Goal: Task Accomplishment & Management: Use online tool/utility

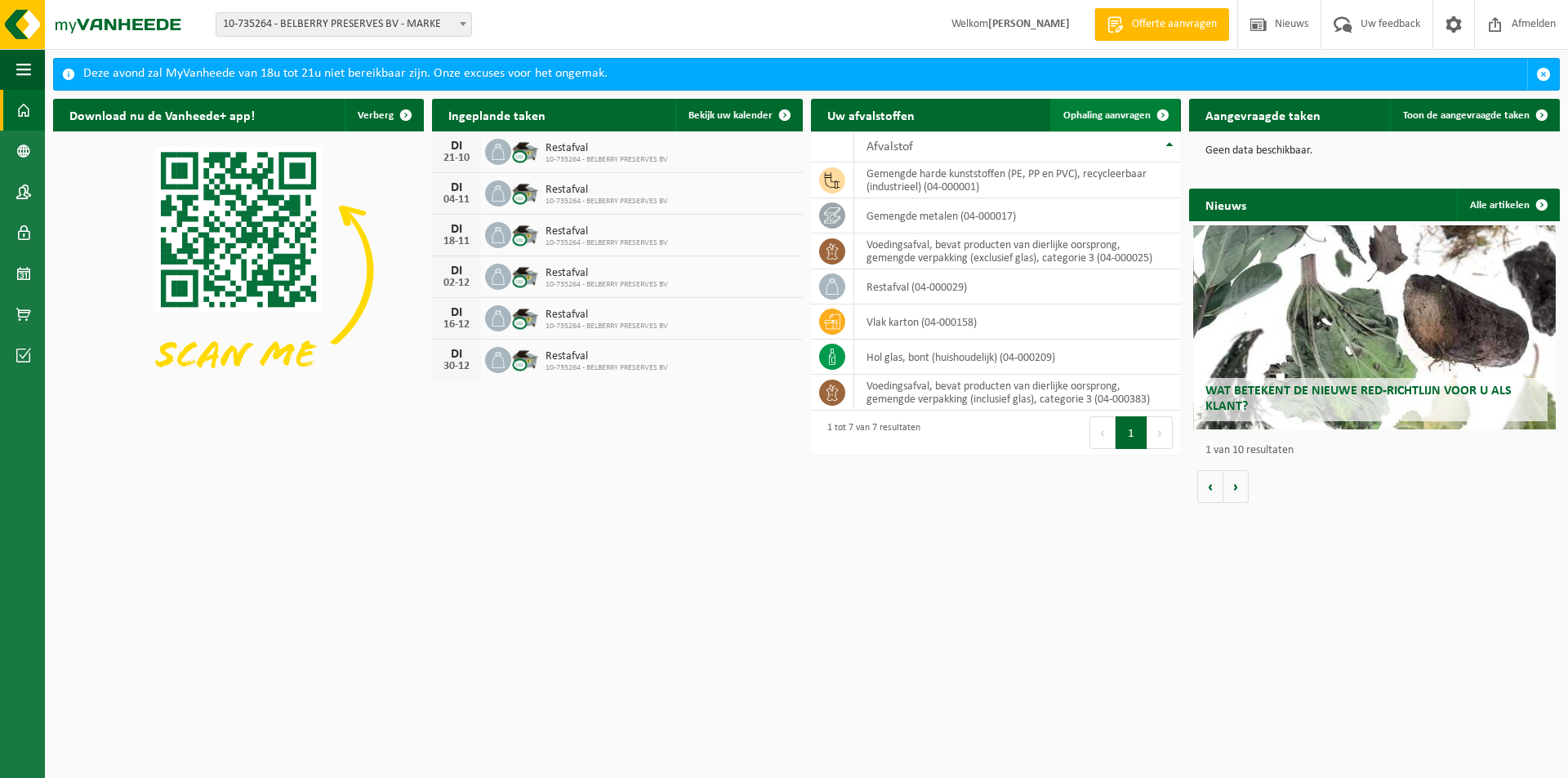
click at [1096, 115] on span "Ophaling aanvragen" at bounding box center [1107, 115] width 87 height 11
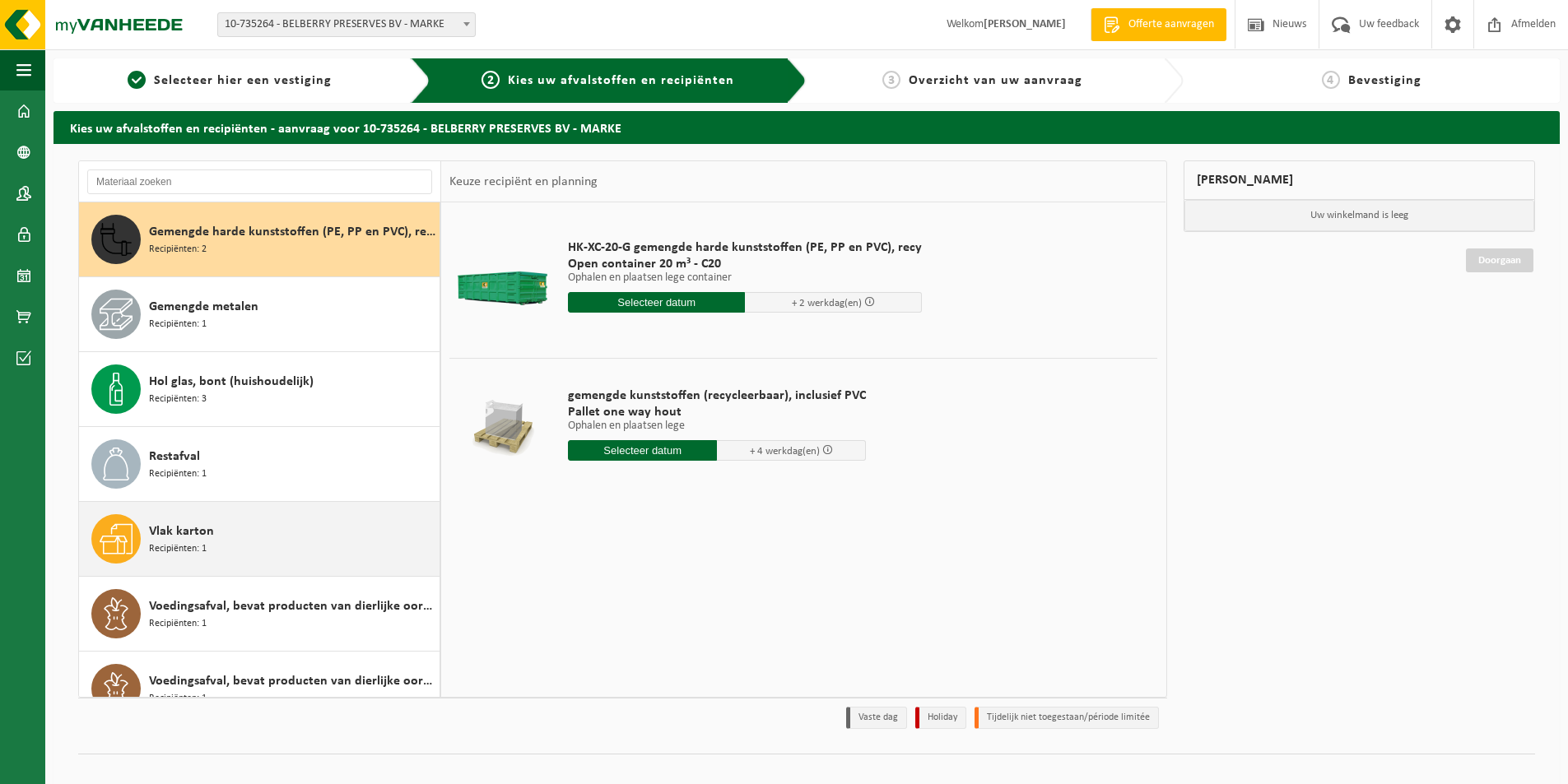
click at [187, 535] on span "Vlak karton" at bounding box center [181, 532] width 65 height 20
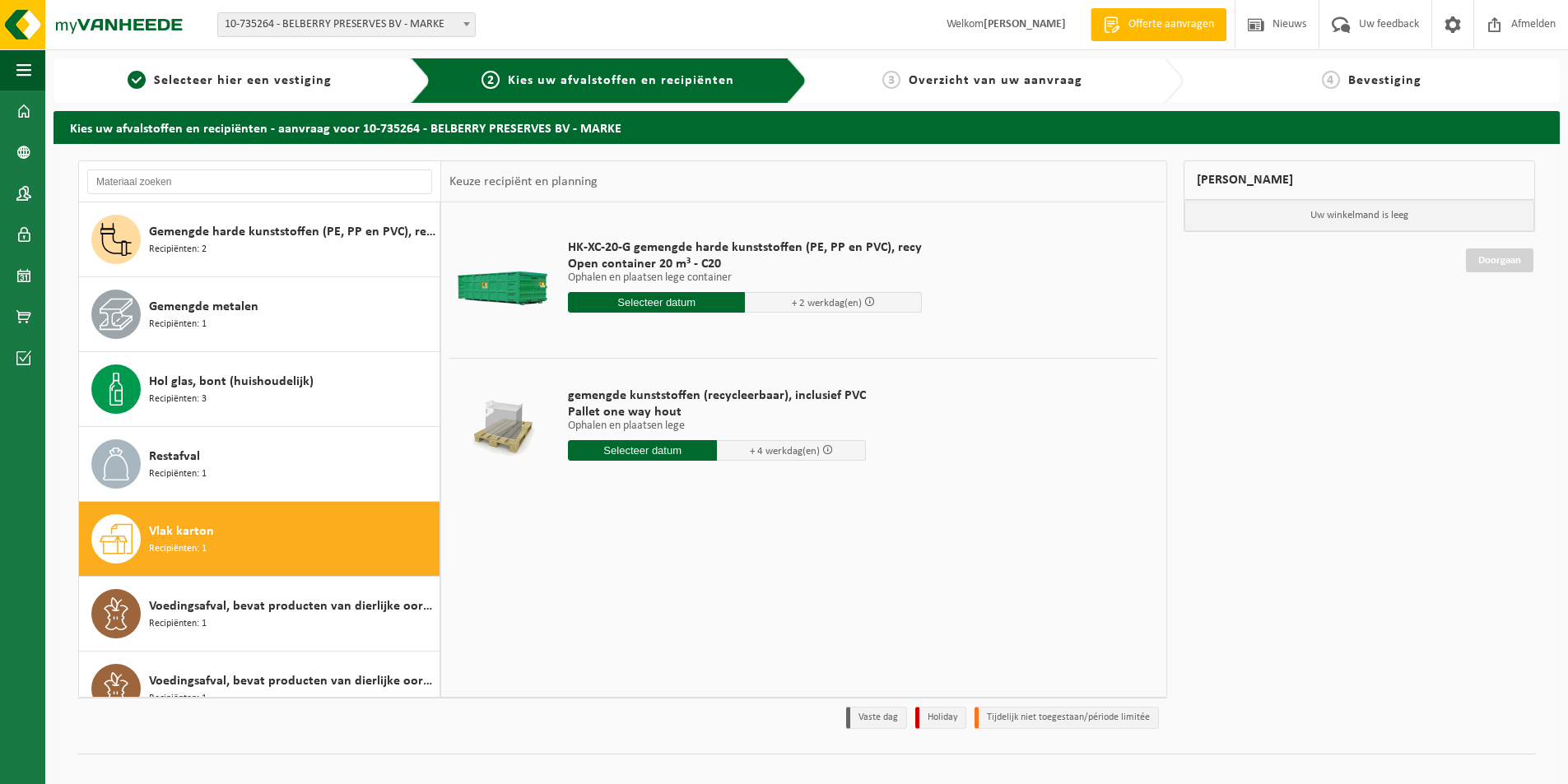
scroll to position [29, 0]
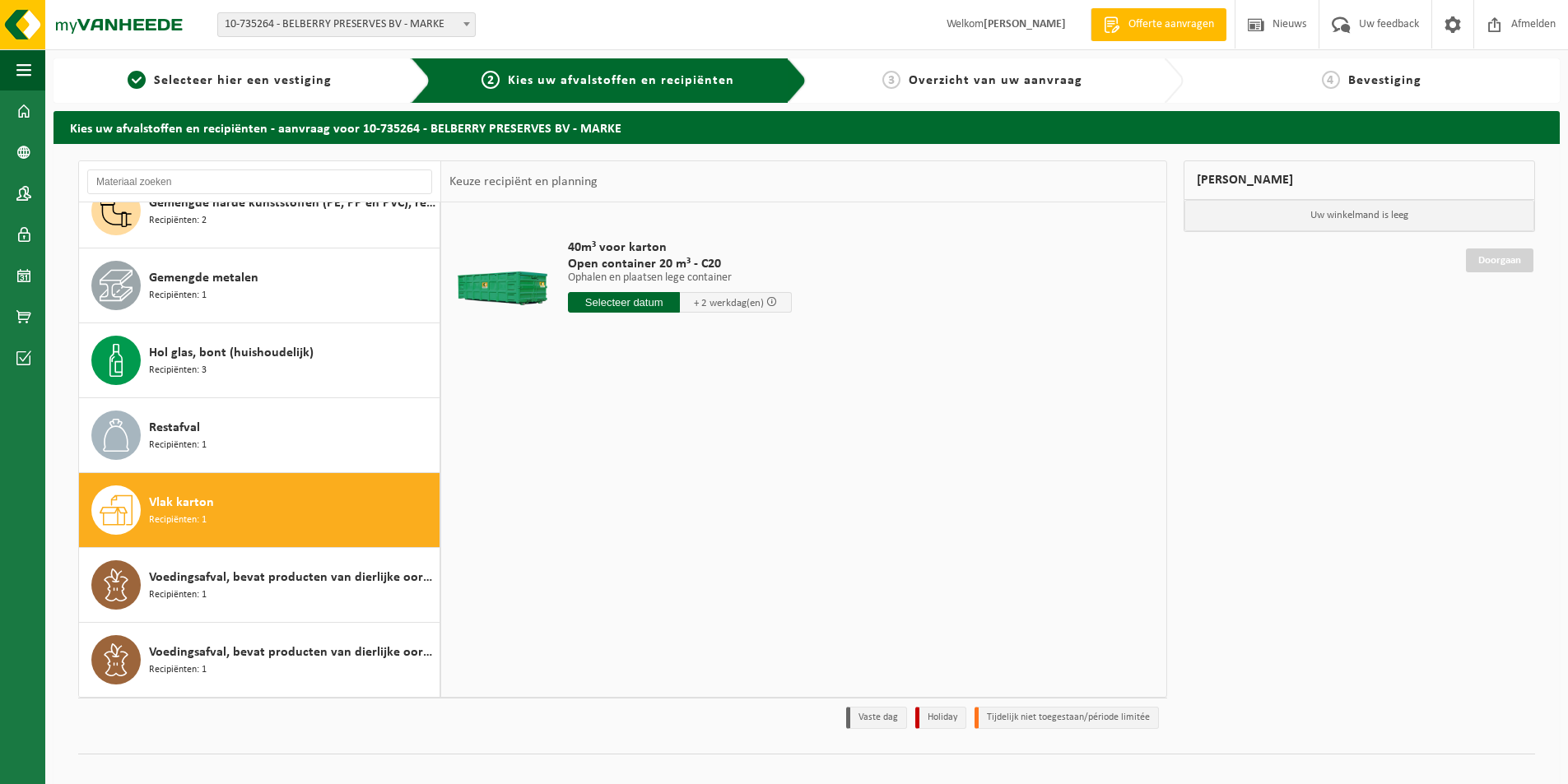
click at [608, 301] on input "text" at bounding box center [623, 302] width 112 height 21
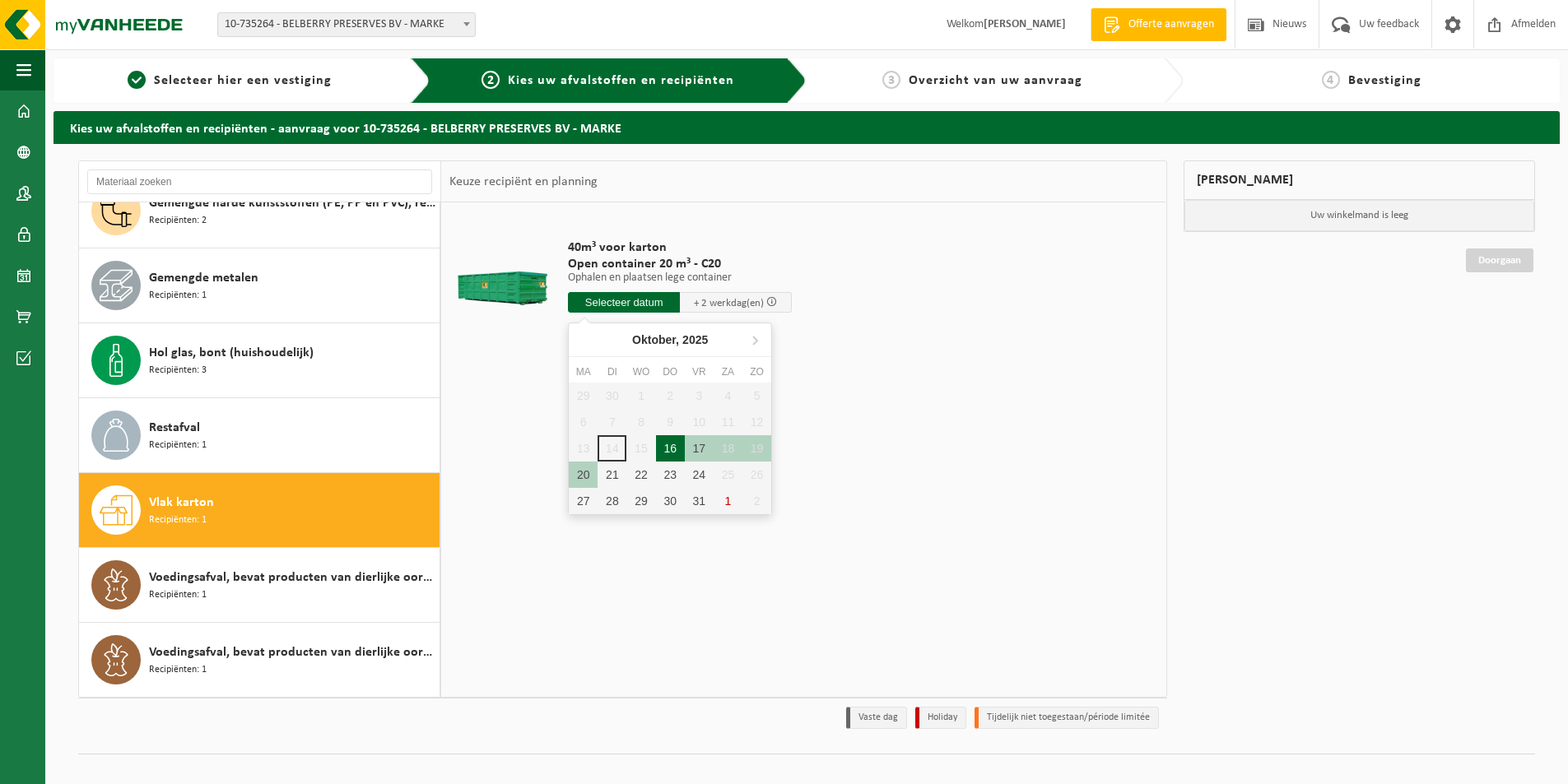
click at [667, 440] on div "16" at bounding box center [671, 447] width 29 height 26
type input "Van 2025-10-16"
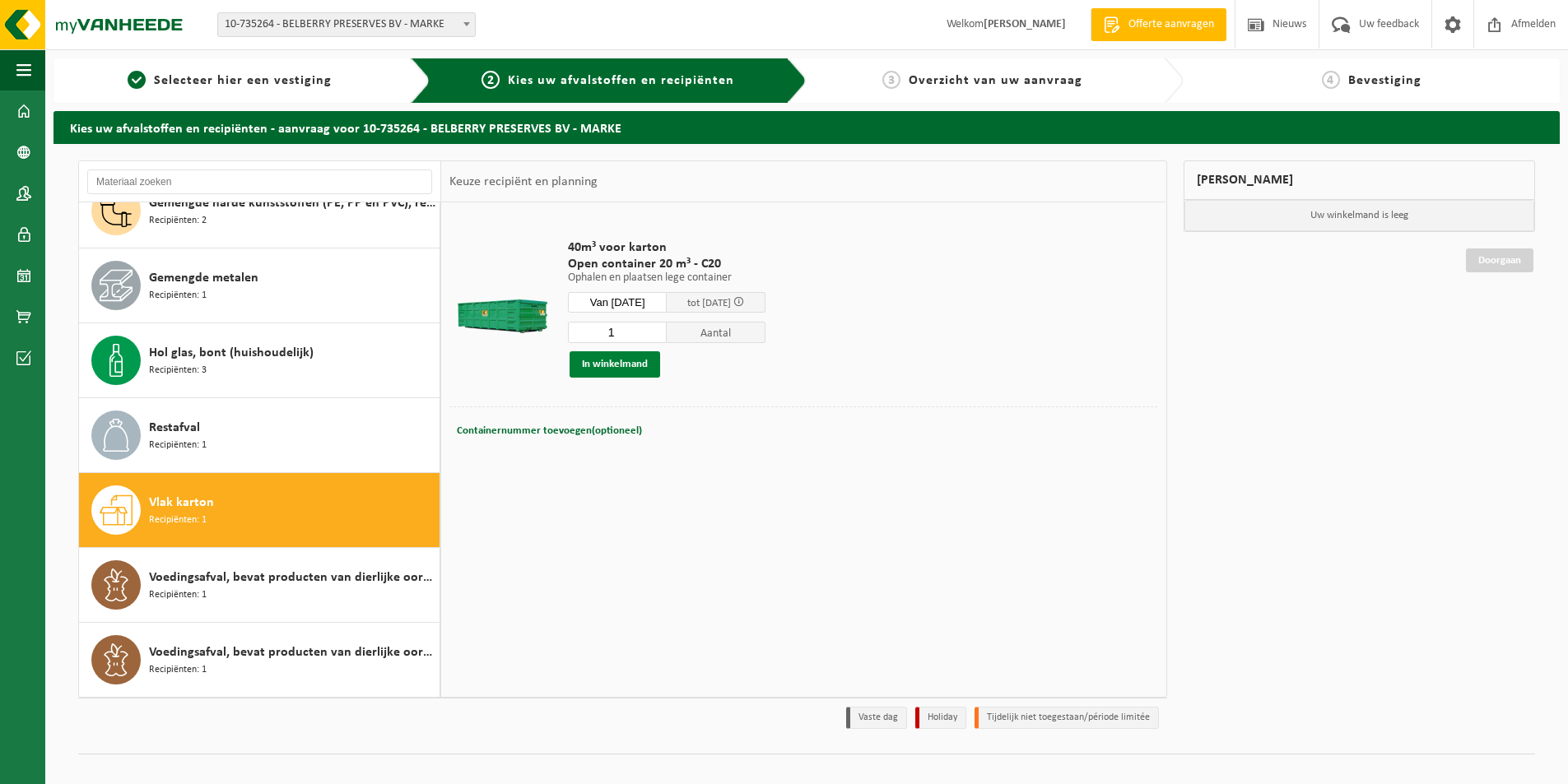
click at [607, 362] on button "In winkelmand" at bounding box center [614, 364] width 90 height 26
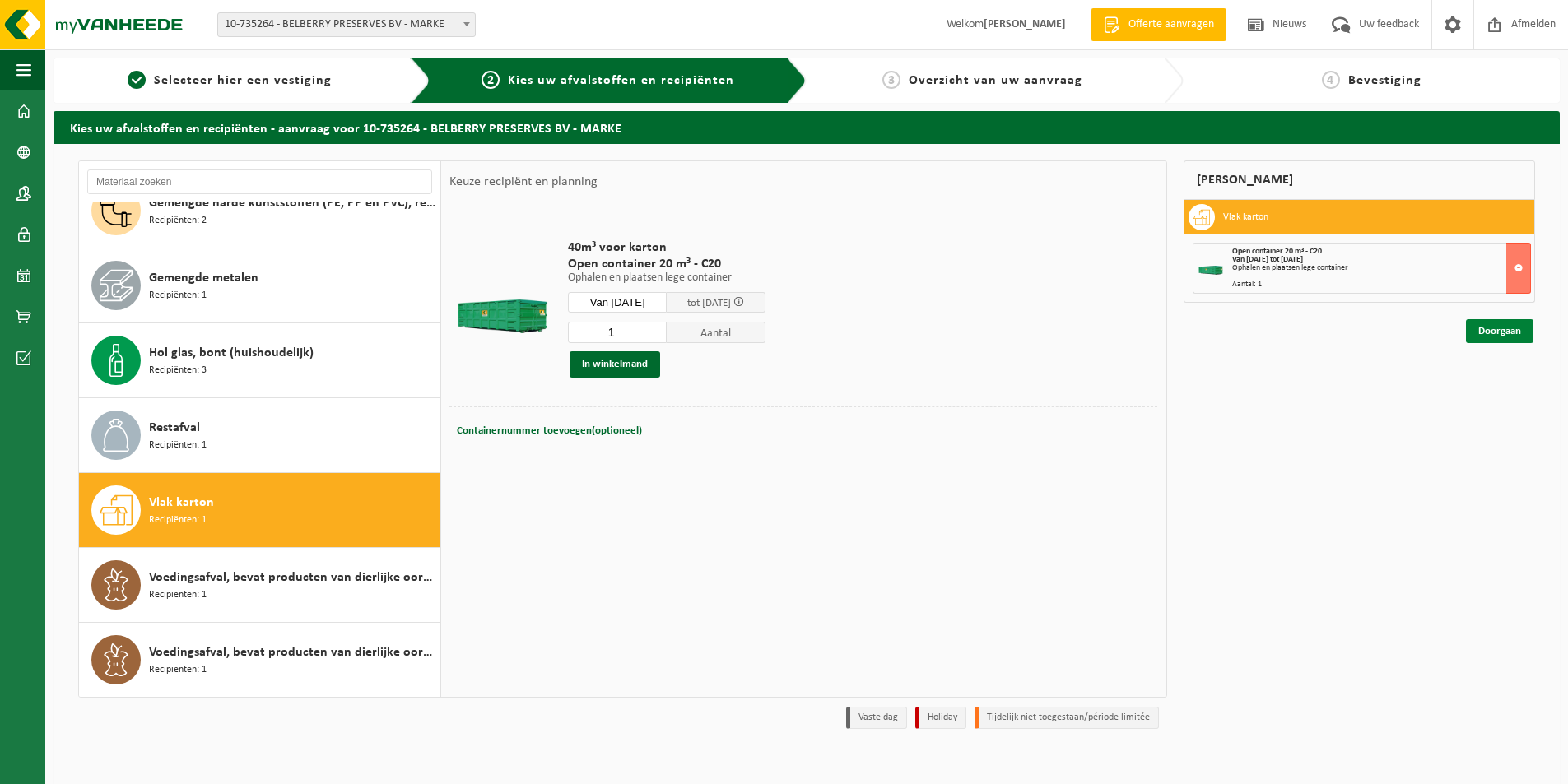
click at [1495, 328] on link "Doorgaan" at bounding box center [1499, 331] width 67 height 24
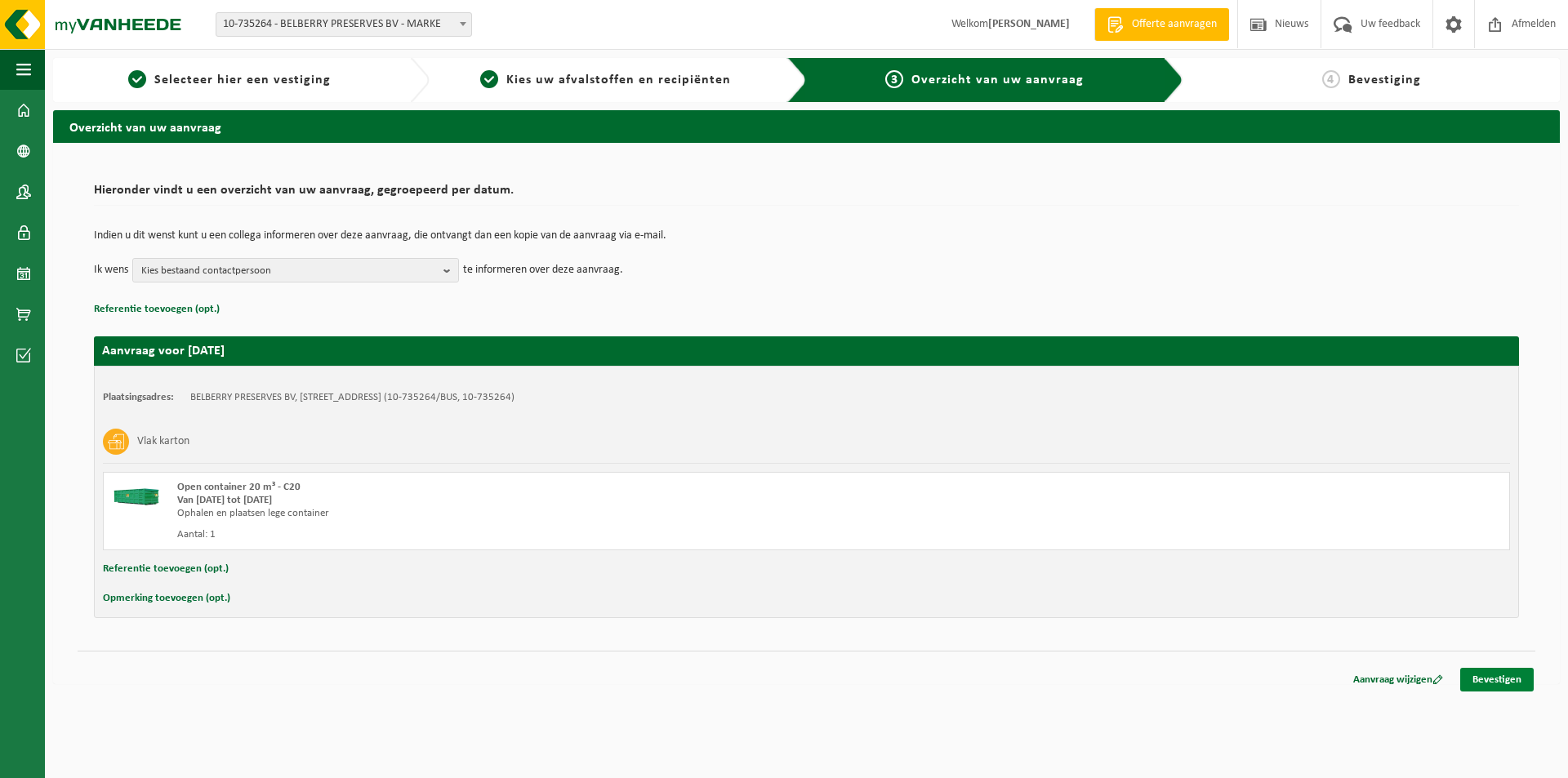
click at [1492, 682] on link "Bevestigen" at bounding box center [1497, 679] width 74 height 24
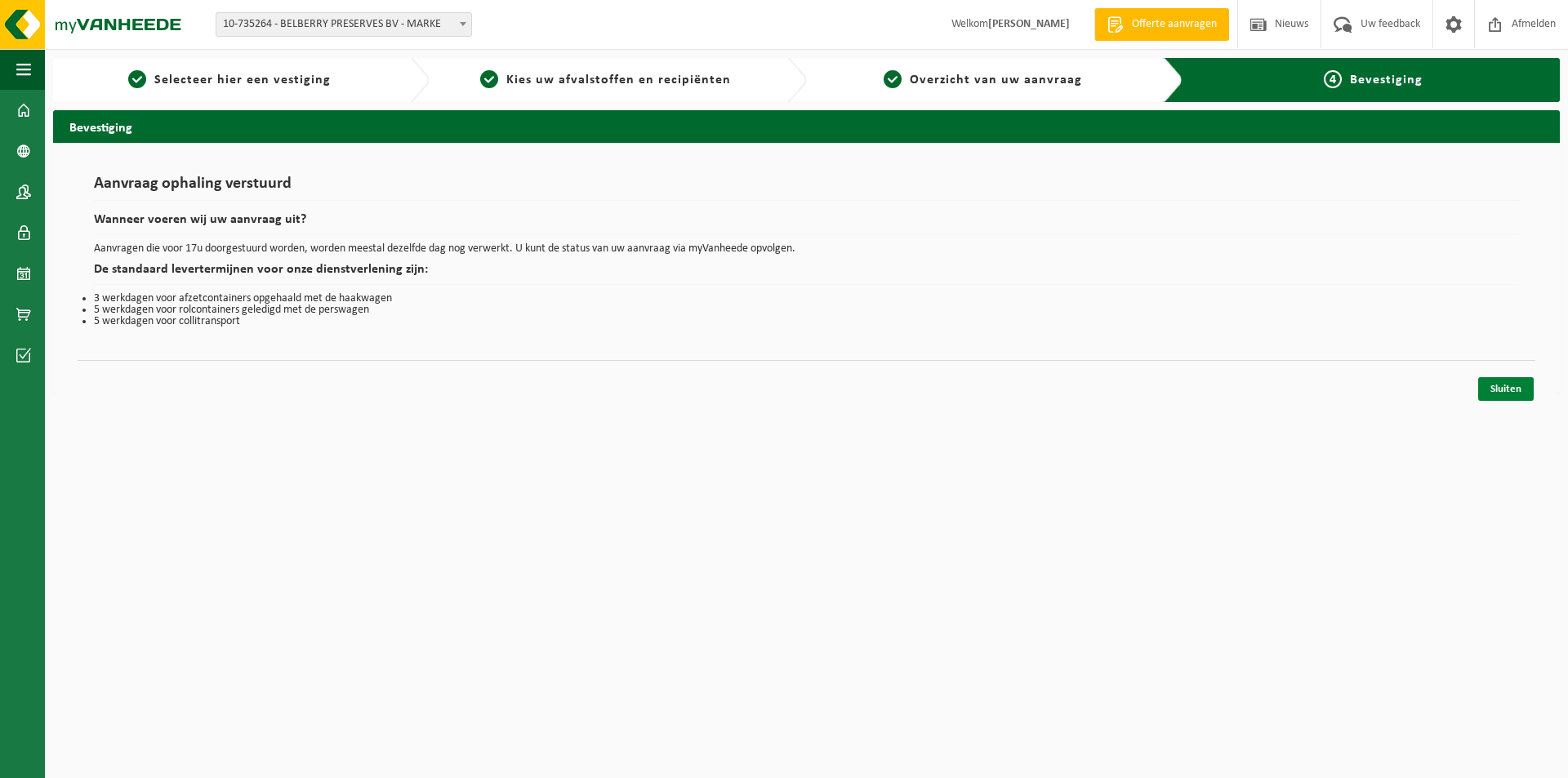
click at [1509, 384] on link "Sluiten" at bounding box center [1506, 389] width 56 height 24
